Goal: Task Accomplishment & Management: Use online tool/utility

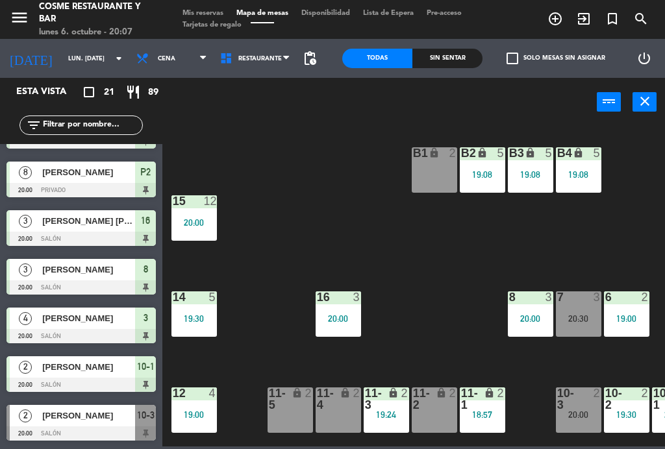
scroll to position [650, 0]
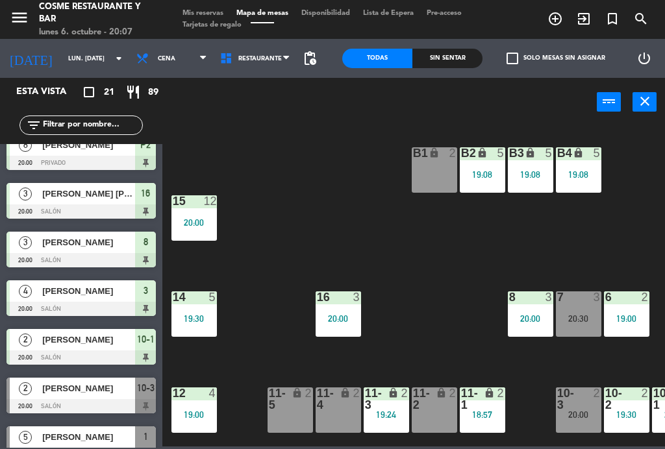
click at [418, 256] on div "B1 lock 2 B2 lock 5 19:08 B3 lock 5 19:08 B4 lock 5 19:08 15 12 20:00 14 5 19:3…" at bounding box center [417, 285] width 496 height 323
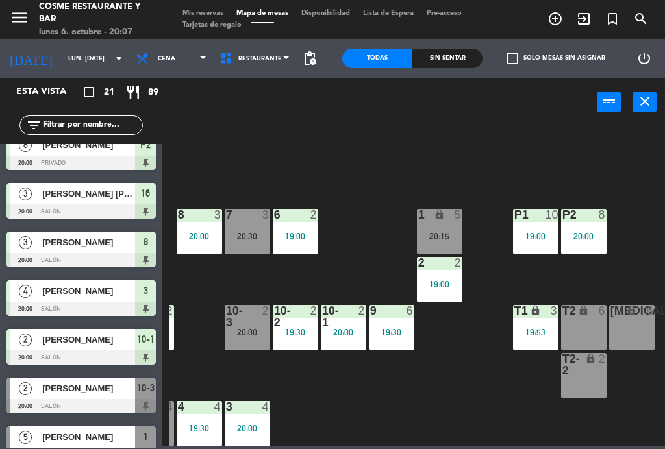
scroll to position [82, 331]
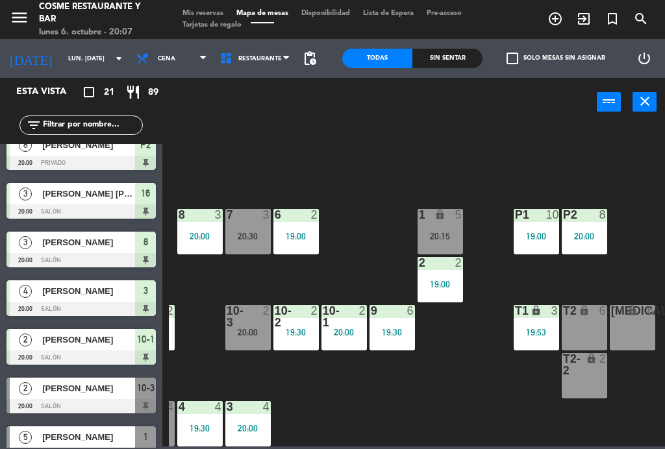
click at [253, 331] on div "20:00" at bounding box center [247, 332] width 45 height 9
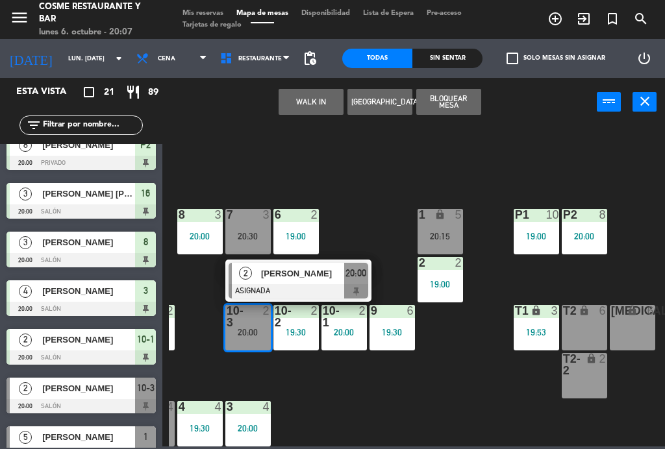
click at [466, 382] on div "B1 lock 2 B2 lock 5 19:08 B3 lock 5 19:08 B4 lock 5 19:08 15 12 20:00 14 5 19:3…" at bounding box center [417, 285] width 496 height 323
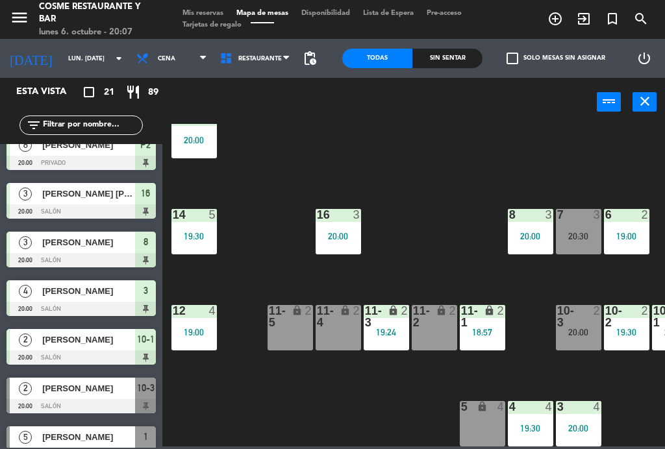
scroll to position [82, 0]
click at [438, 269] on div "B1 lock 2 B2 lock 5 19:08 B3 lock 5 19:08 B4 lock 5 19:08 15 12 20:00 14 5 19:3…" at bounding box center [417, 285] width 496 height 323
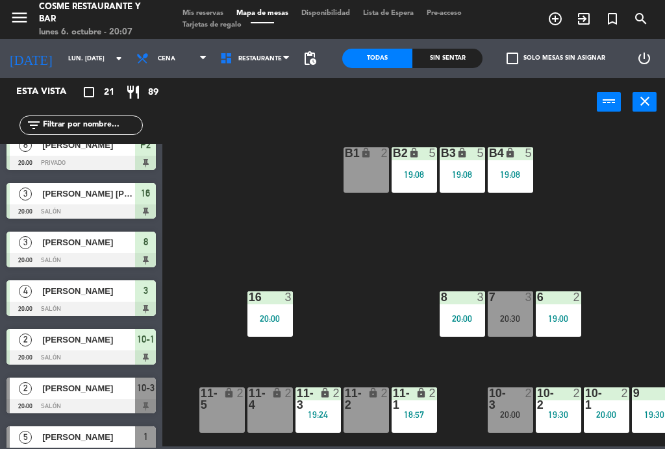
scroll to position [0, 68]
click at [520, 173] on div "19:08" at bounding box center [510, 174] width 45 height 9
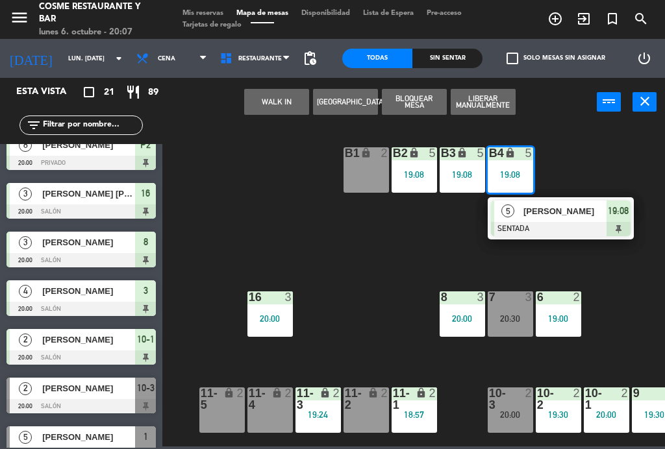
click at [540, 219] on div "Derek Bauer" at bounding box center [564, 211] width 84 height 21
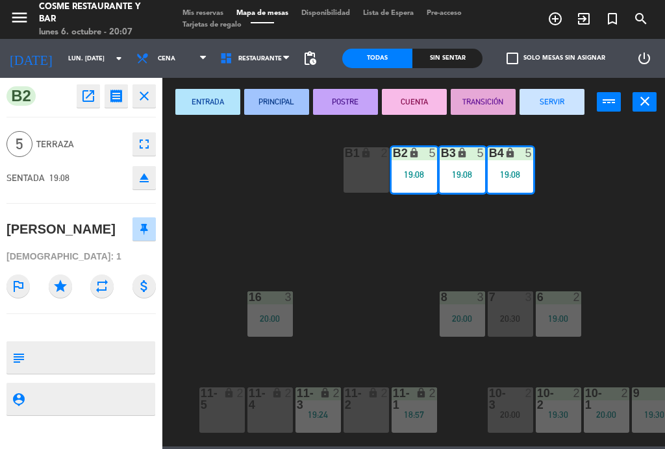
click at [555, 95] on button "SERVIR" at bounding box center [552, 102] width 65 height 26
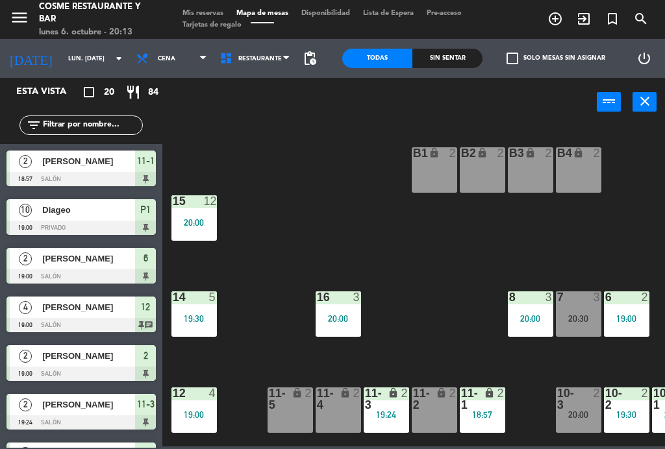
scroll to position [0, 0]
click at [207, 17] on span "Mis reservas" at bounding box center [203, 13] width 54 height 7
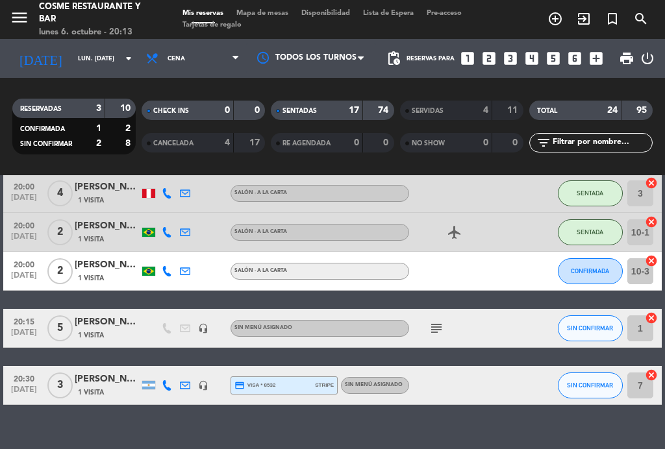
scroll to position [735, 0]
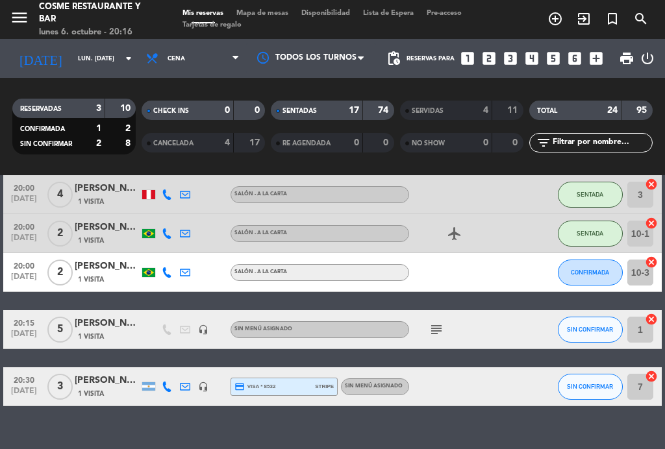
click at [271, 17] on span "Mapa de mesas" at bounding box center [262, 13] width 65 height 7
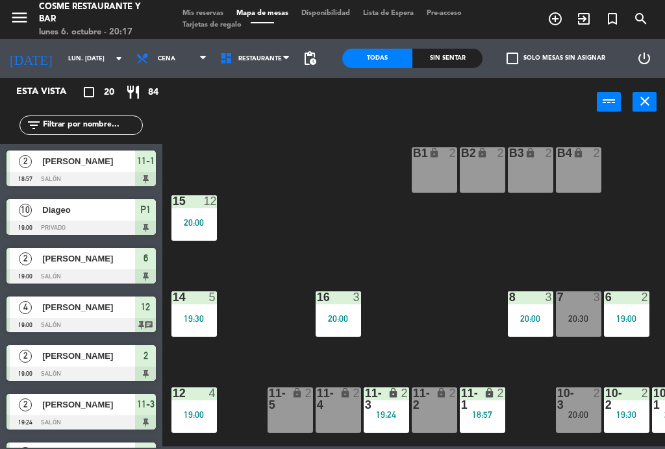
click at [292, 407] on div "lock" at bounding box center [289, 399] width 21 height 23
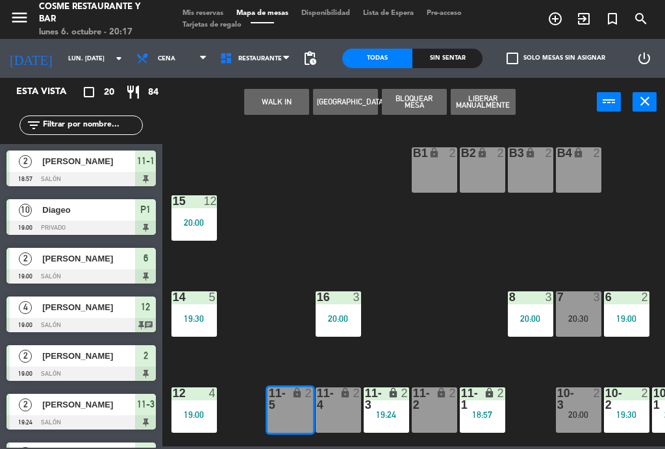
click at [283, 110] on button "WALK IN" at bounding box center [276, 102] width 65 height 26
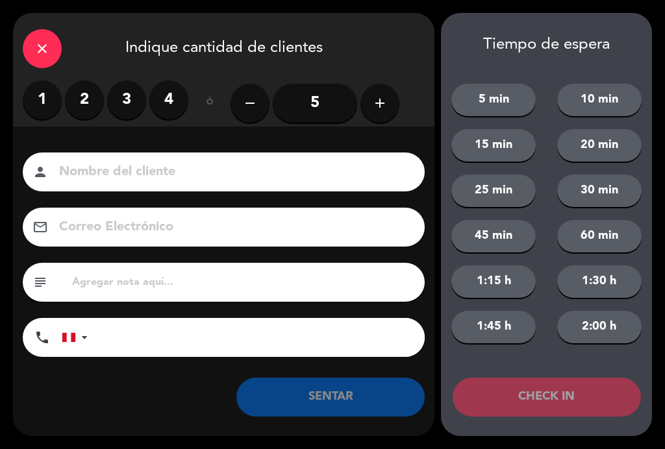
click at [94, 101] on label "2" at bounding box center [84, 100] width 39 height 39
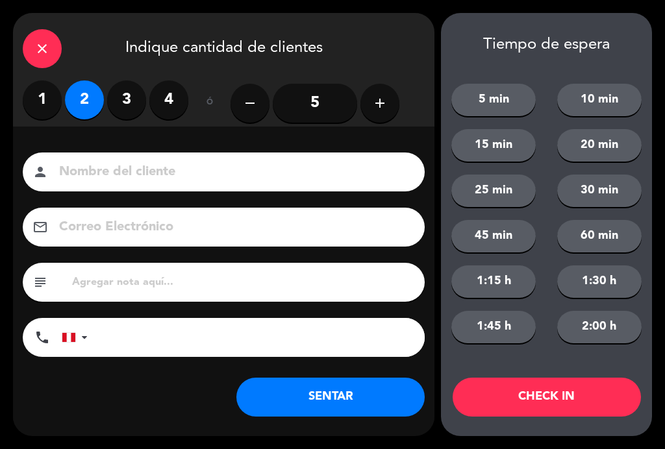
click at [143, 168] on input at bounding box center [233, 172] width 350 height 23
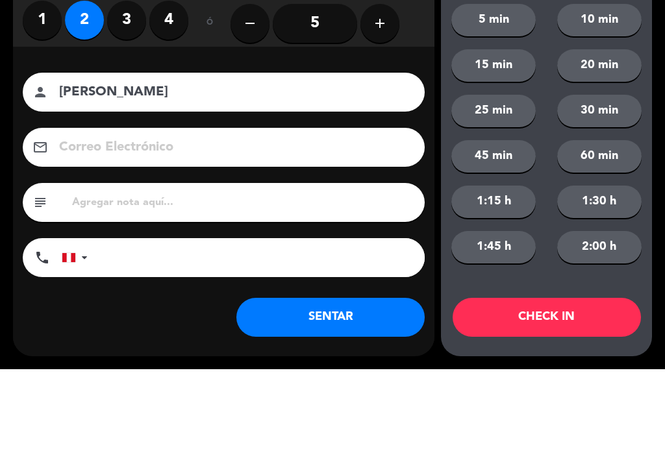
type input "[PERSON_NAME]"
click at [504, 84] on button "5 min" at bounding box center [493, 100] width 84 height 32
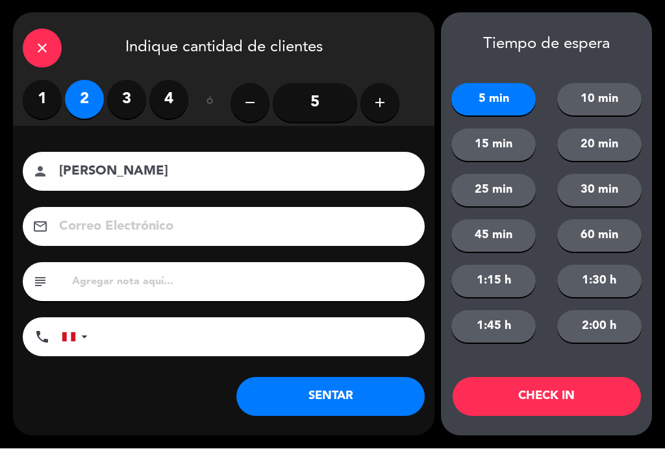
click at [394, 387] on button "SENTAR" at bounding box center [330, 397] width 188 height 39
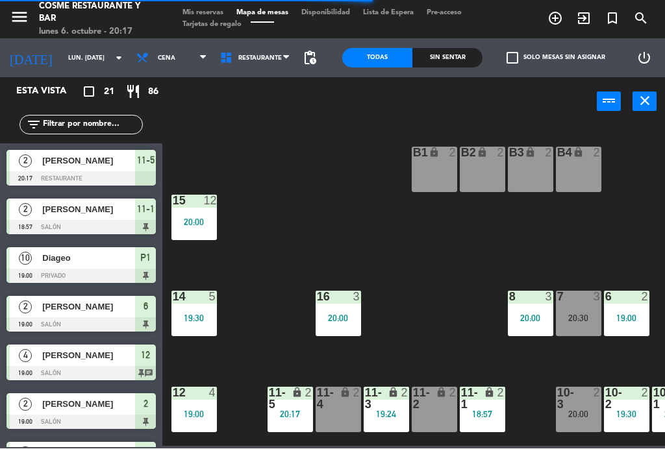
click at [475, 309] on div "B1 lock 2 B2 lock 2 B3 lock 2 B4 lock 2 15 12 20:00 14 5 19:30 8 3 20:00 7 3 20…" at bounding box center [417, 285] width 496 height 323
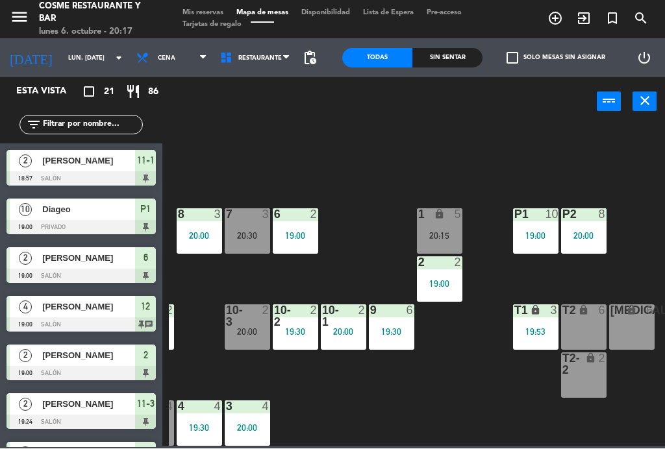
scroll to position [82, 331]
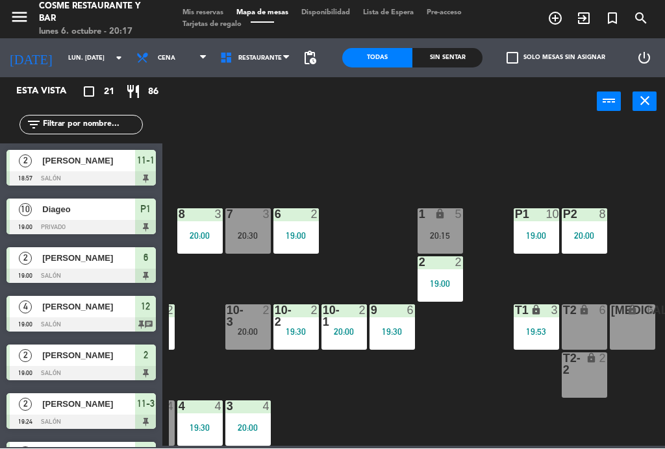
click at [245, 324] on div at bounding box center [247, 316] width 21 height 23
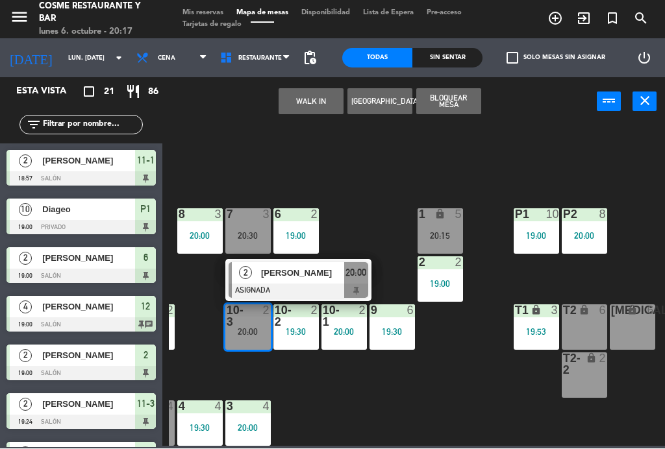
click at [288, 271] on span "Roberta Bibas" at bounding box center [302, 274] width 83 height 14
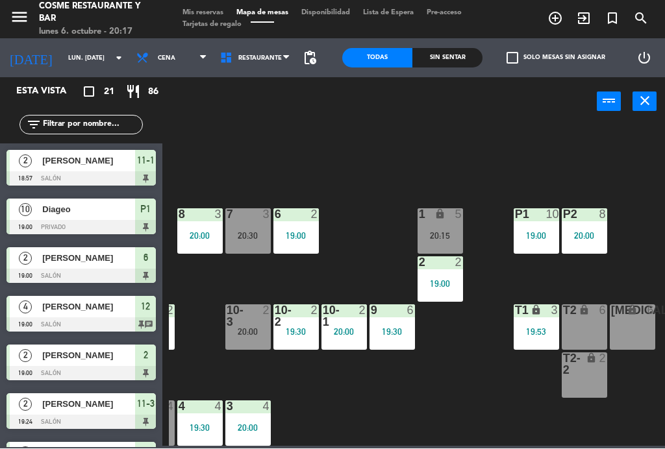
scroll to position [169, 0]
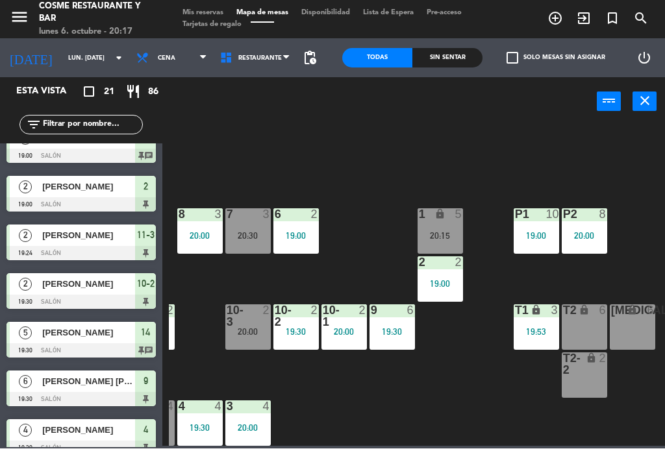
click at [430, 138] on div "B1 lock 2 B2 lock 2 B3 lock 2 B4 lock 2 15 12 20:00 14 5 19:30 8 3 20:00 7 3 20…" at bounding box center [417, 285] width 496 height 323
click at [501, 391] on div "B1 lock 2 B2 lock 2 B3 lock 2 B4 lock 2 15 12 20:00 14 5 19:30 8 3 20:00 7 3 20…" at bounding box center [417, 285] width 496 height 323
click at [436, 234] on div "20:15" at bounding box center [440, 236] width 45 height 9
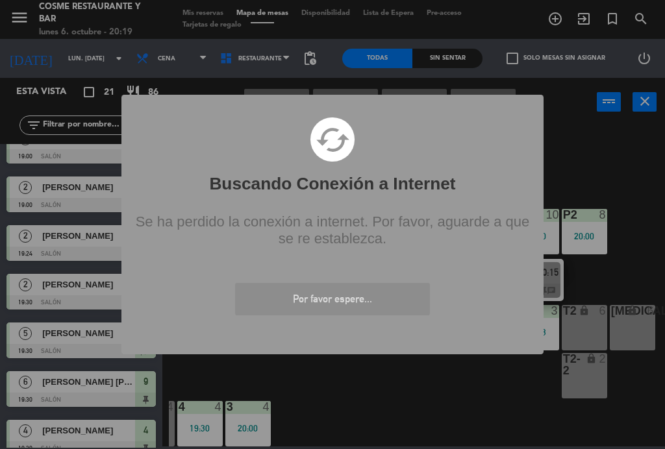
click at [486, 271] on div "Por favor espere..." at bounding box center [332, 270] width 419 height 12
click at [598, 158] on div "? ! i Buscando Conexión a Internet × cached Se ha perdido la conexión a interne…" at bounding box center [332, 224] width 665 height 449
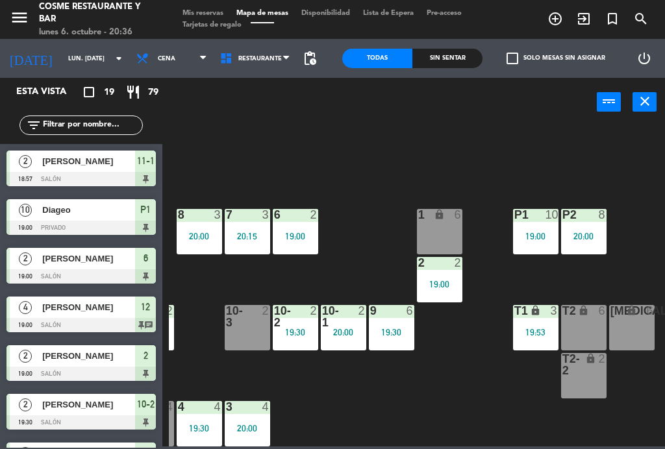
click at [596, 314] on div "6" at bounding box center [604, 311] width 21 height 12
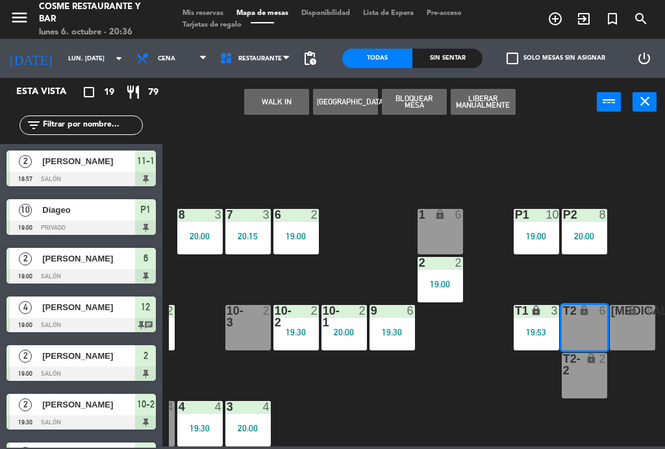
click at [633, 332] on div "[MEDICAL_DATA] lock 6" at bounding box center [632, 327] width 45 height 45
click at [648, 251] on div "B1 lock 2 20:30 B2 lock 2 B3 lock 2 B4 lock 2 15 12 20:00 14 5 19:30 8 3 20:00 …" at bounding box center [417, 285] width 496 height 323
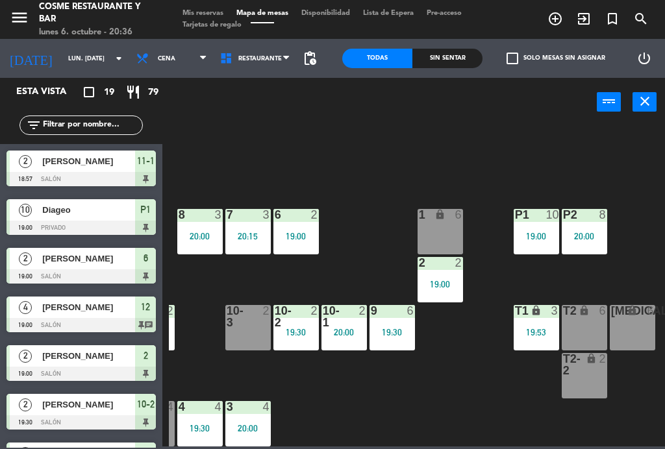
click at [598, 364] on div "2" at bounding box center [605, 364] width 21 height 23
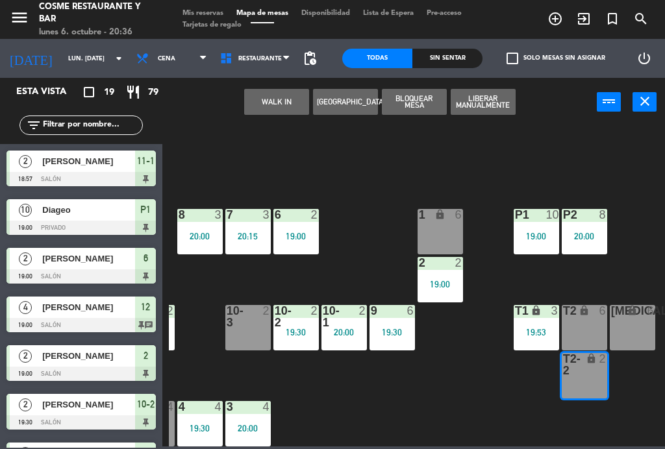
click at [644, 263] on div "B1 lock 2 20:30 B2 lock 2 B3 lock 2 B4 lock 2 15 12 20:00 14 5 19:30 8 3 20:00 …" at bounding box center [417, 285] width 496 height 323
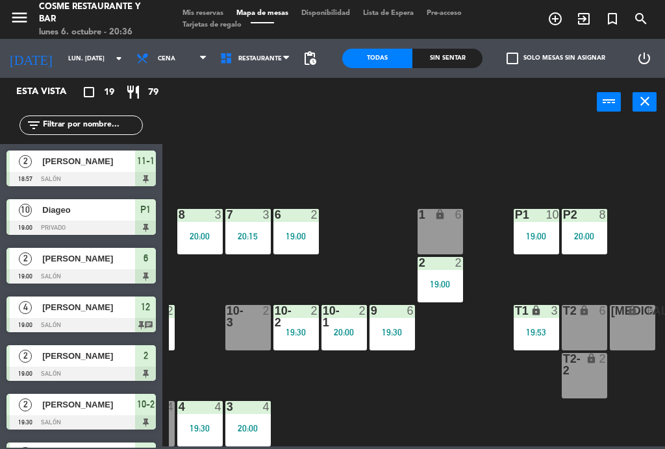
click at [593, 325] on div "T2 lock 6" at bounding box center [584, 327] width 45 height 45
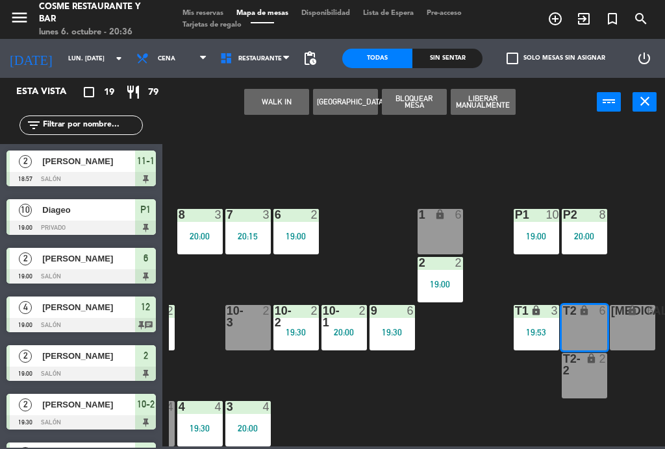
click at [640, 331] on div "[MEDICAL_DATA] lock 6" at bounding box center [632, 327] width 45 height 45
click at [597, 379] on div "T2-2 lock 2" at bounding box center [584, 375] width 45 height 45
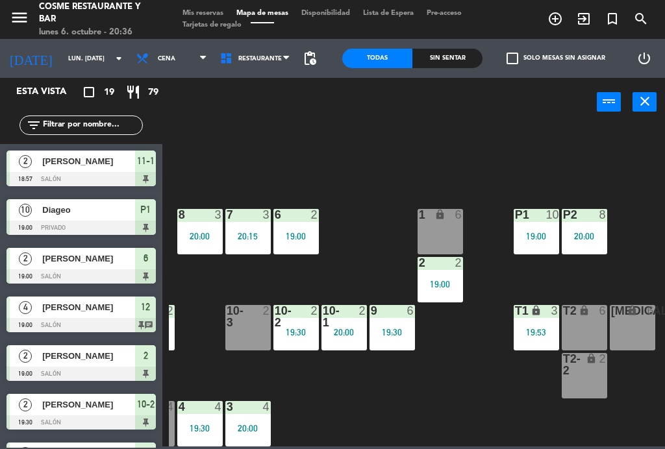
click at [639, 270] on div "B1 lock 2 20:30 B2 lock 2 B3 lock 2 B4 lock 2 15 12 20:00 14 5 19:30 8 3 20:00 …" at bounding box center [417, 285] width 496 height 323
click at [592, 322] on div "T2 lock 6" at bounding box center [584, 327] width 45 height 45
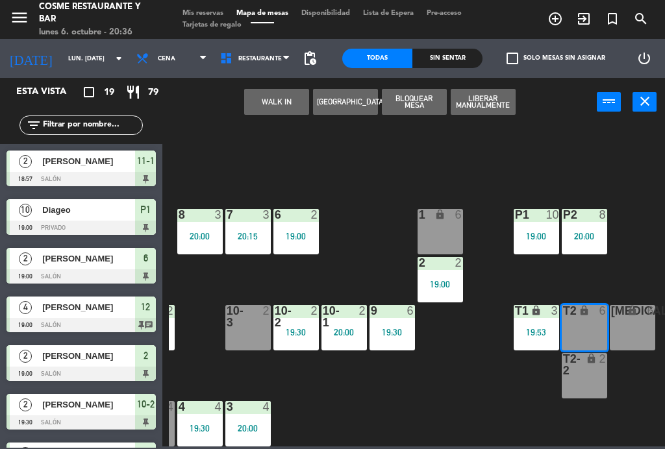
click at [637, 329] on div "[MEDICAL_DATA] lock 6" at bounding box center [632, 327] width 45 height 45
click at [597, 373] on div "2" at bounding box center [605, 364] width 21 height 23
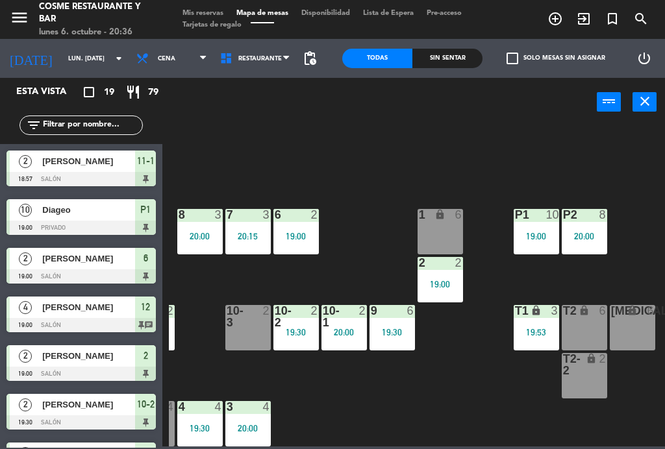
click at [498, 400] on div "B1 lock 2 20:30 B2 lock 2 B3 lock 2 B4 lock 2 15 12 20:00 14 5 19:30 8 3 20:00 …" at bounding box center [417, 285] width 496 height 323
click at [653, 263] on div "B1 lock 2 20:30 B2 lock 2 B3 lock 2 B4 lock 2 15 12 20:00 14 5 19:30 8 3 20:00 …" at bounding box center [417, 285] width 496 height 323
click at [458, 223] on div "1 lock 6" at bounding box center [440, 231] width 45 height 45
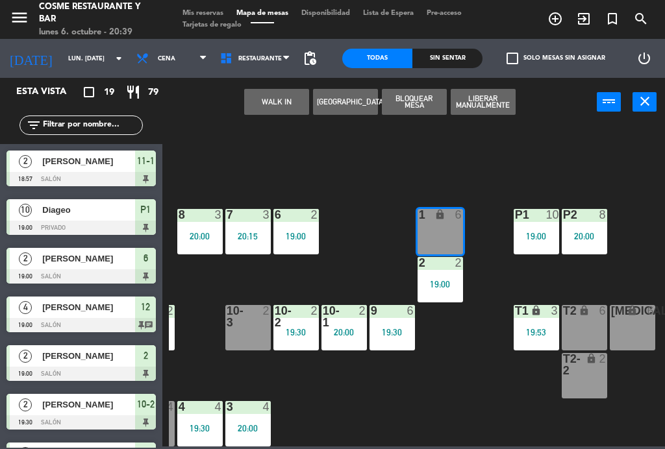
click at [277, 105] on button "WALK IN" at bounding box center [276, 102] width 65 height 26
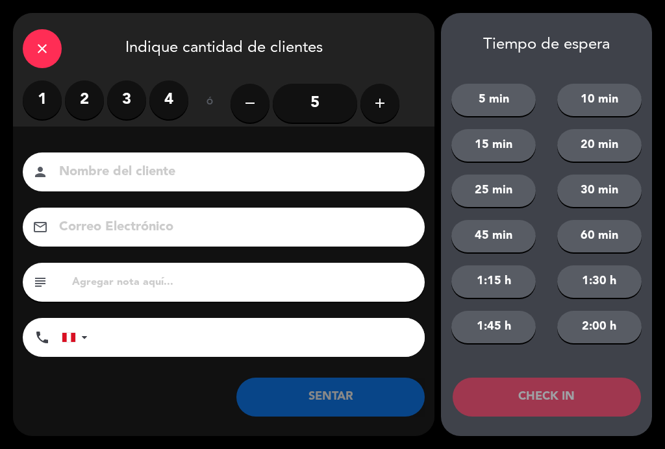
click at [329, 108] on input "5" at bounding box center [315, 103] width 84 height 39
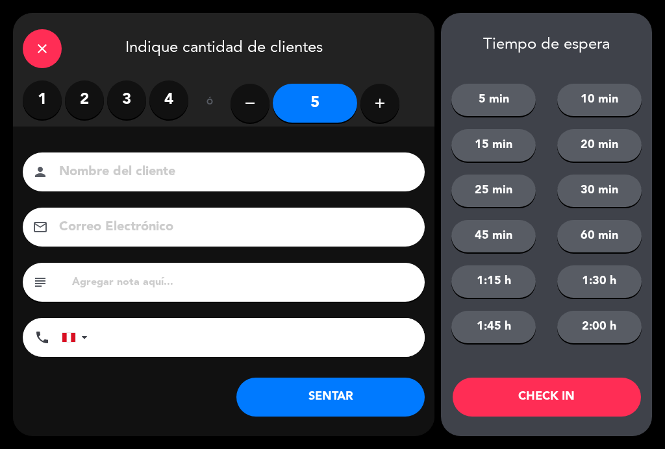
click at [309, 165] on input at bounding box center [233, 172] width 350 height 23
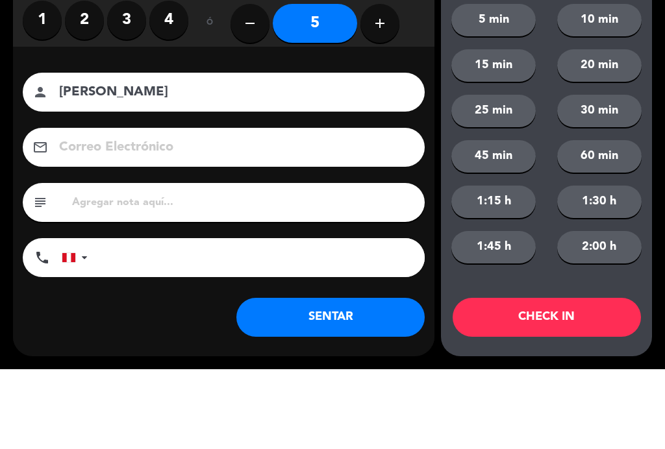
type input "[PERSON_NAME]"
click at [496, 84] on button "5 min" at bounding box center [493, 100] width 84 height 32
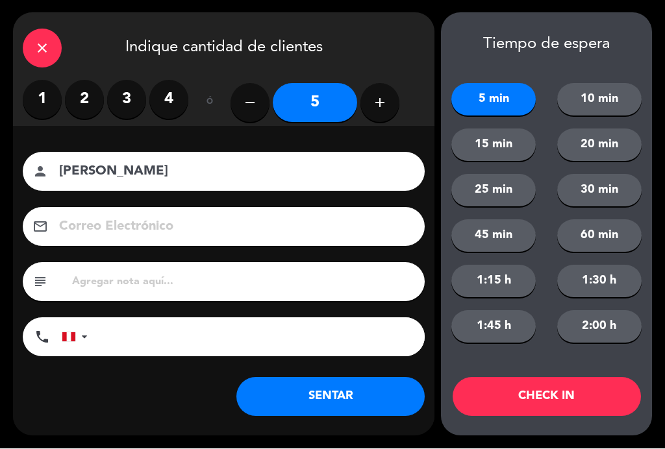
click at [525, 392] on button "CHECK IN" at bounding box center [547, 397] width 188 height 39
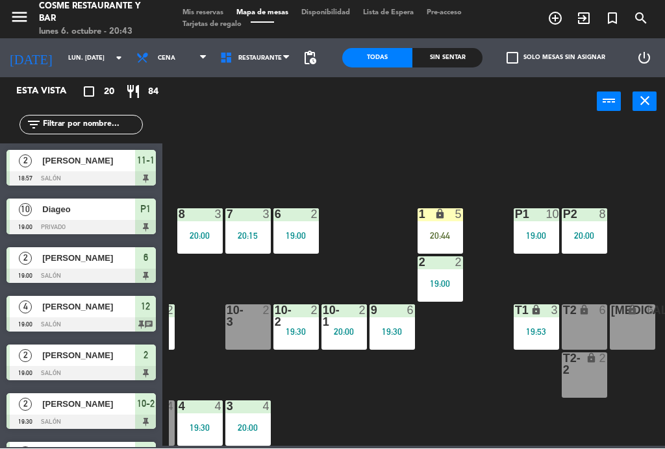
click at [243, 244] on div "7 3 20:15" at bounding box center [247, 231] width 45 height 45
click at [238, 174] on div "B1 lock 2 20:30 B2 lock 2 B3 lock 2 B4 lock 2 15 12 20:00 14 5 19:30 8 3 20:00 …" at bounding box center [417, 285] width 496 height 323
